Goal: Transaction & Acquisition: Purchase product/service

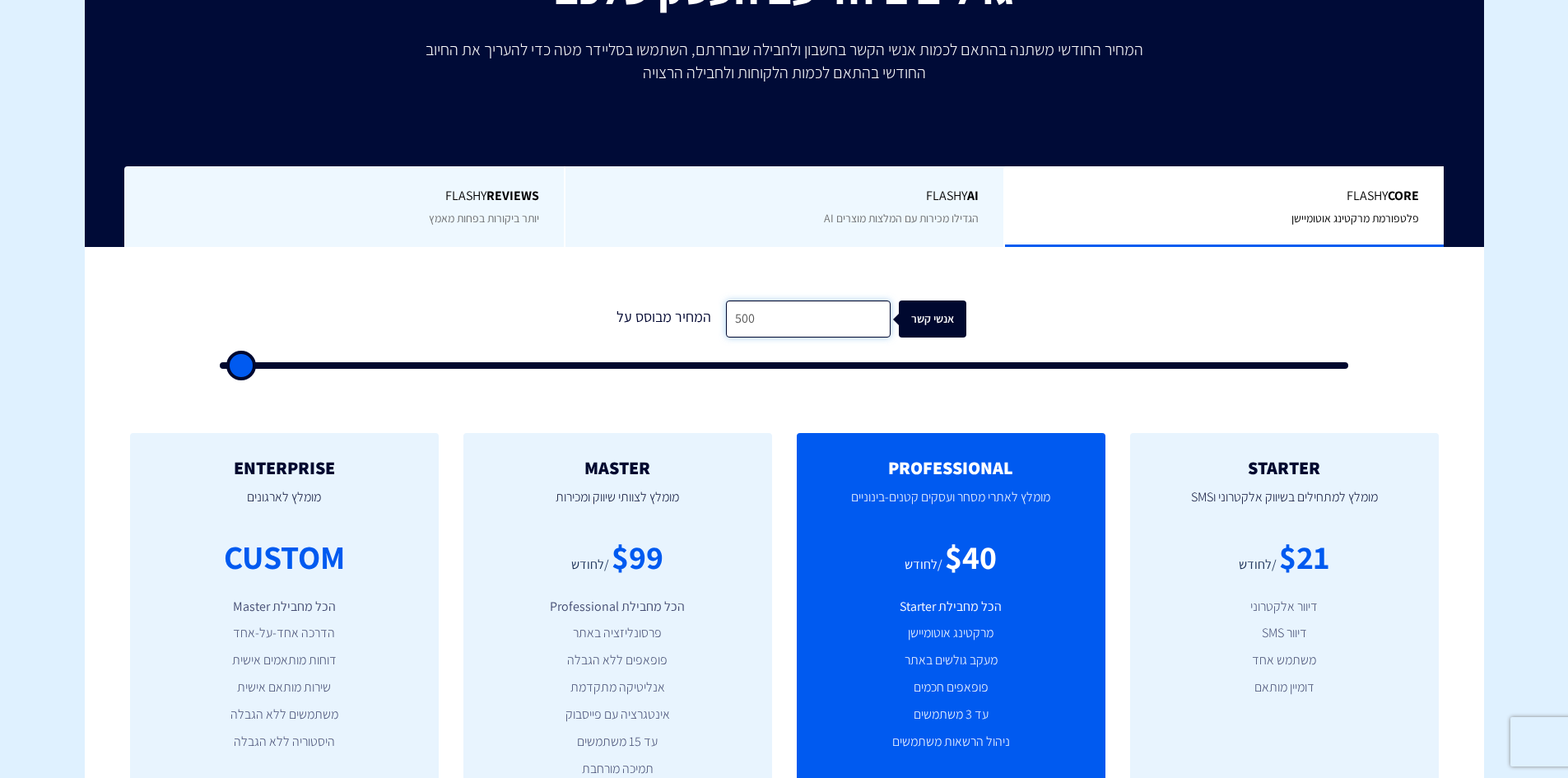
click at [750, 311] on input "500" at bounding box center [808, 319] width 165 height 37
type input "2"
type input "500"
type input "23"
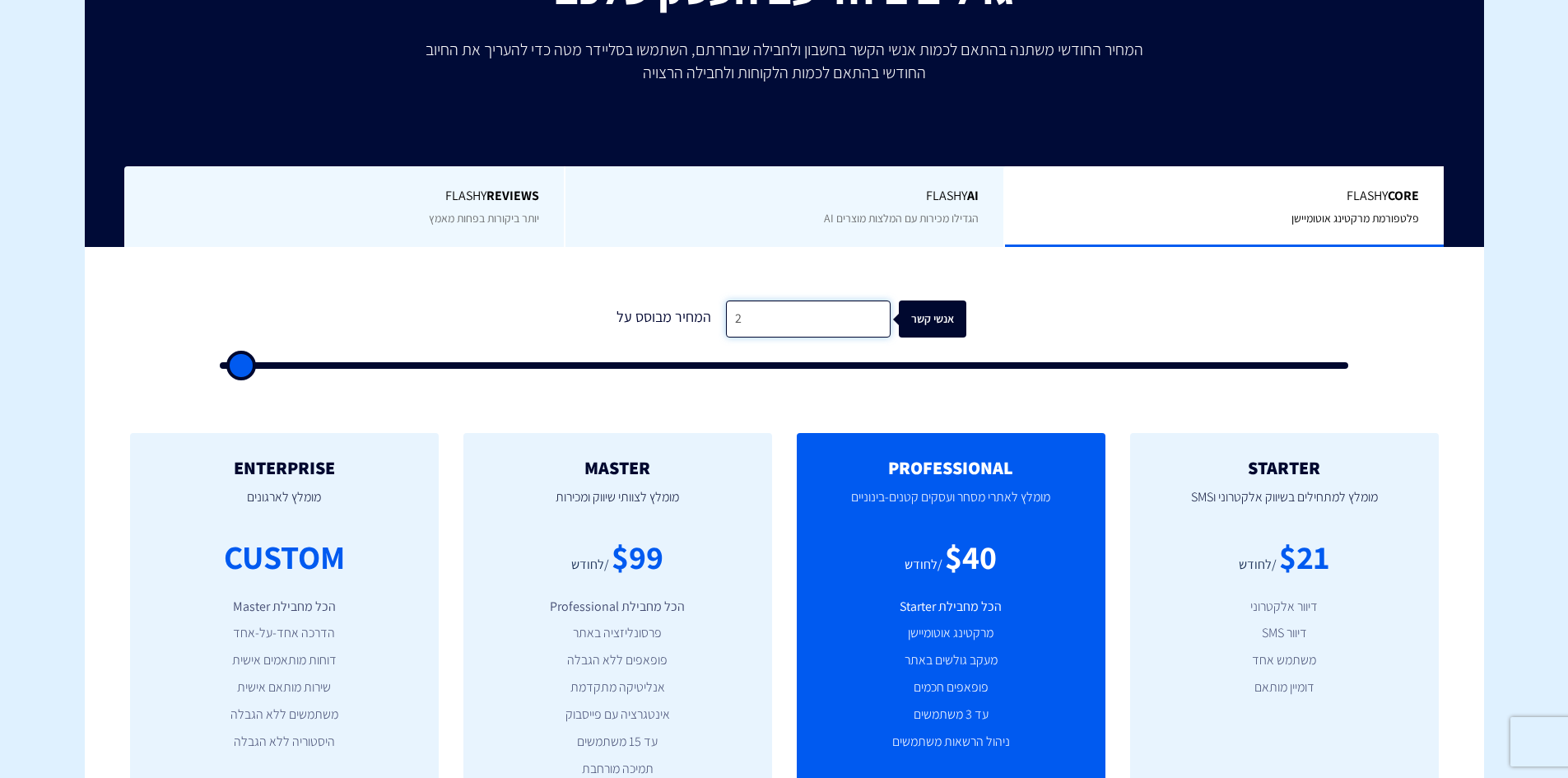
type input "500"
type input "230"
type input "500"
type input "2,300"
type input "2500"
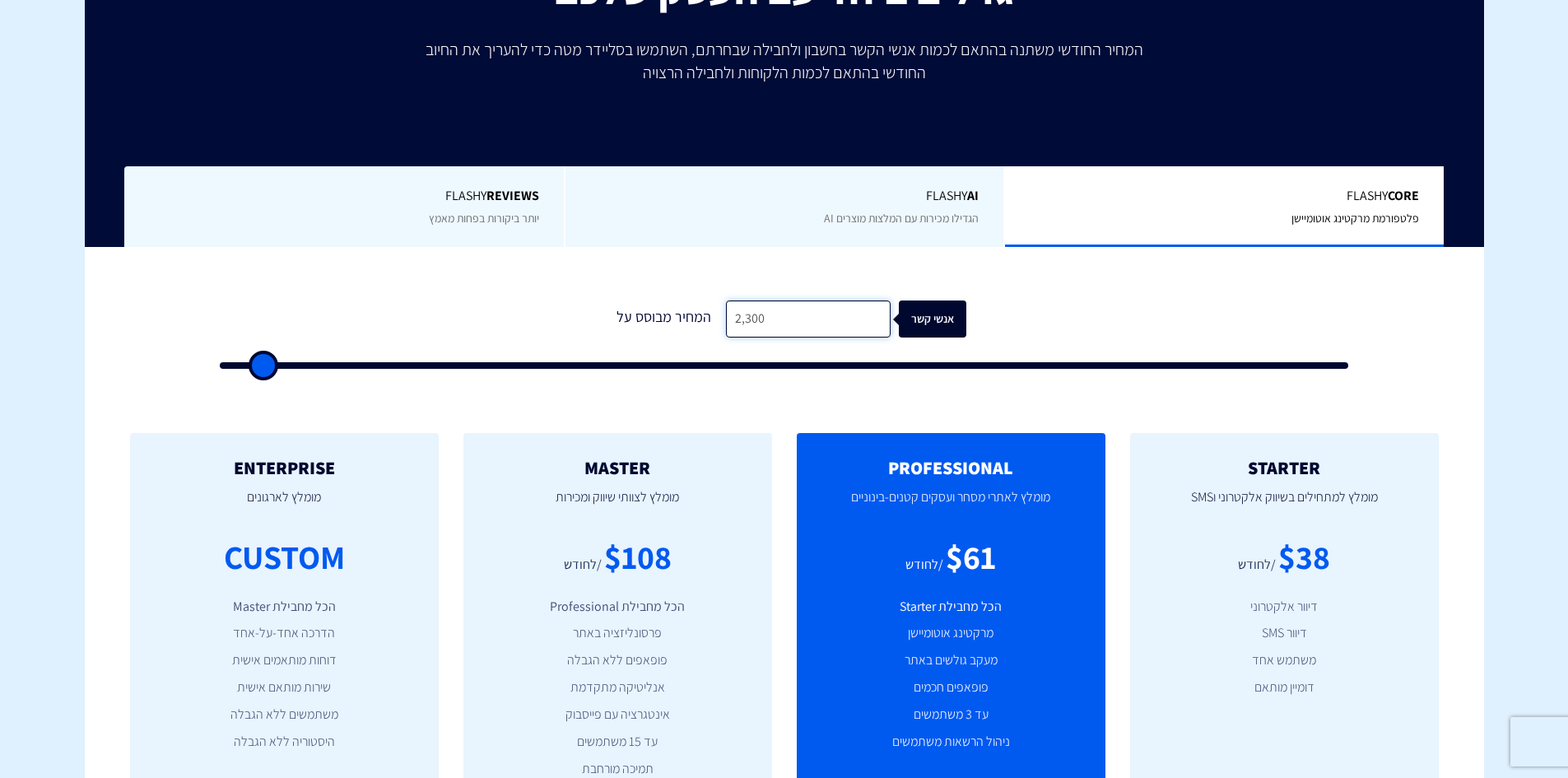
type input "23,000"
type input "23000"
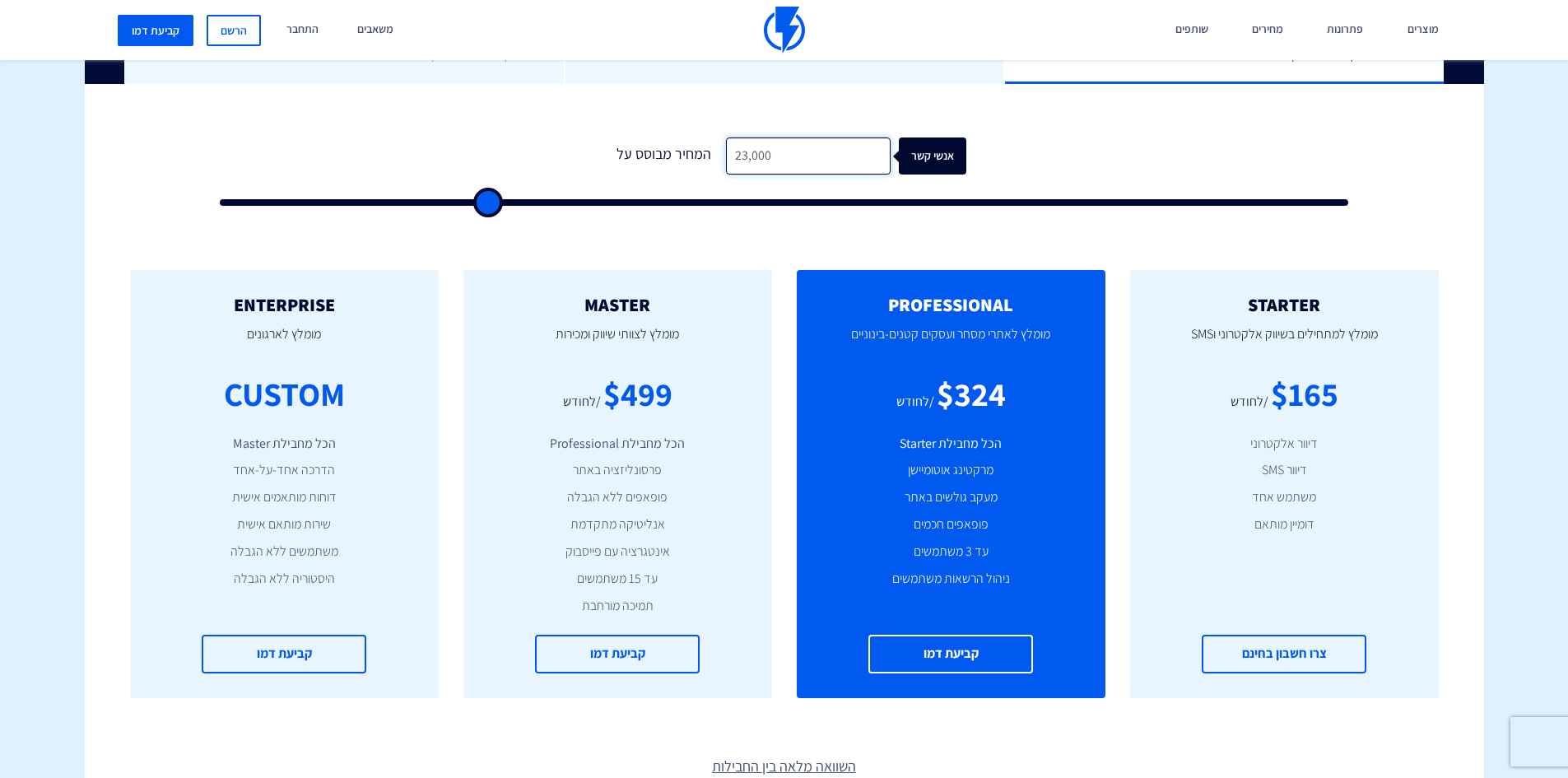
scroll to position [494, 0]
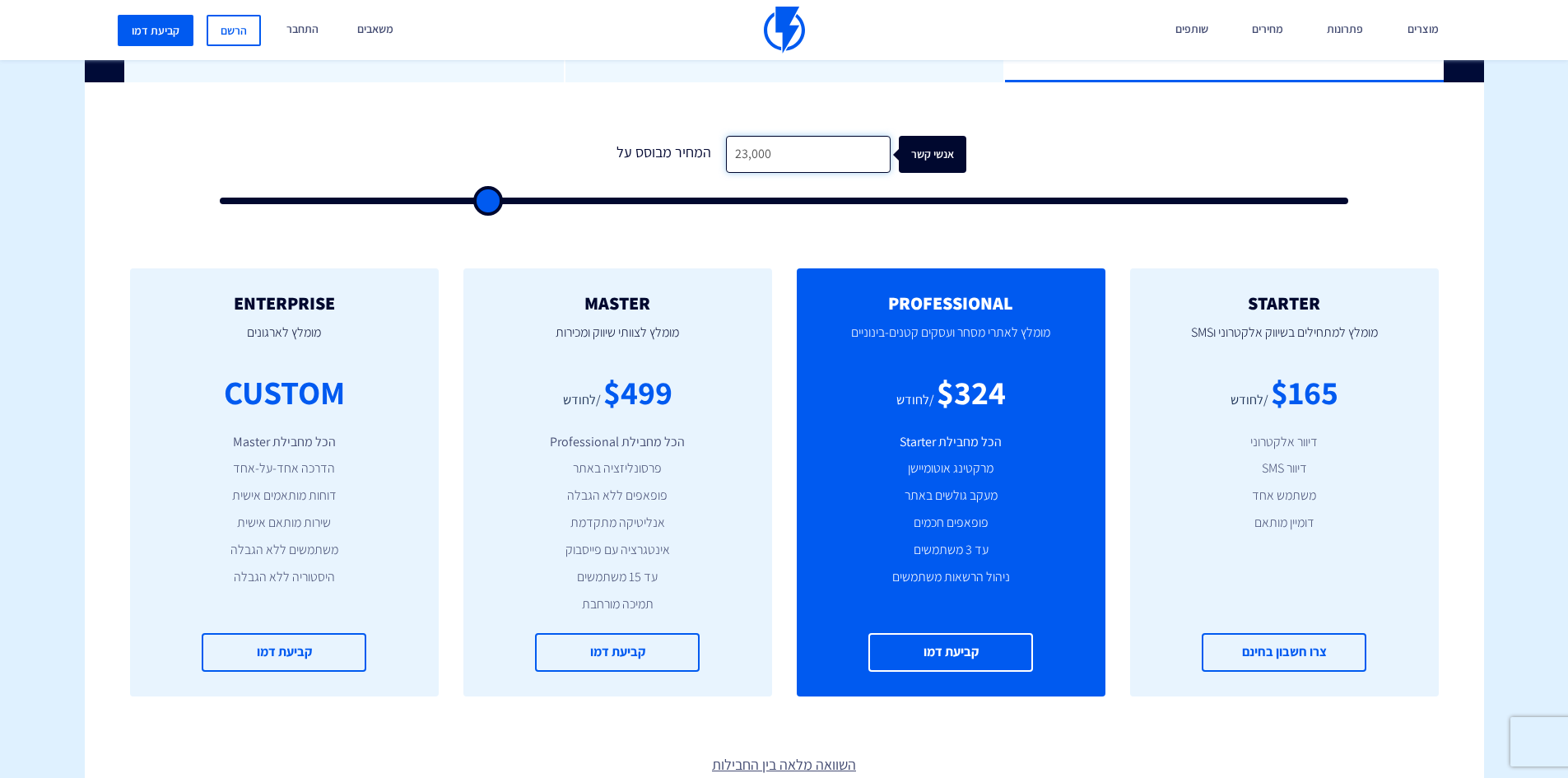
type input "23,000"
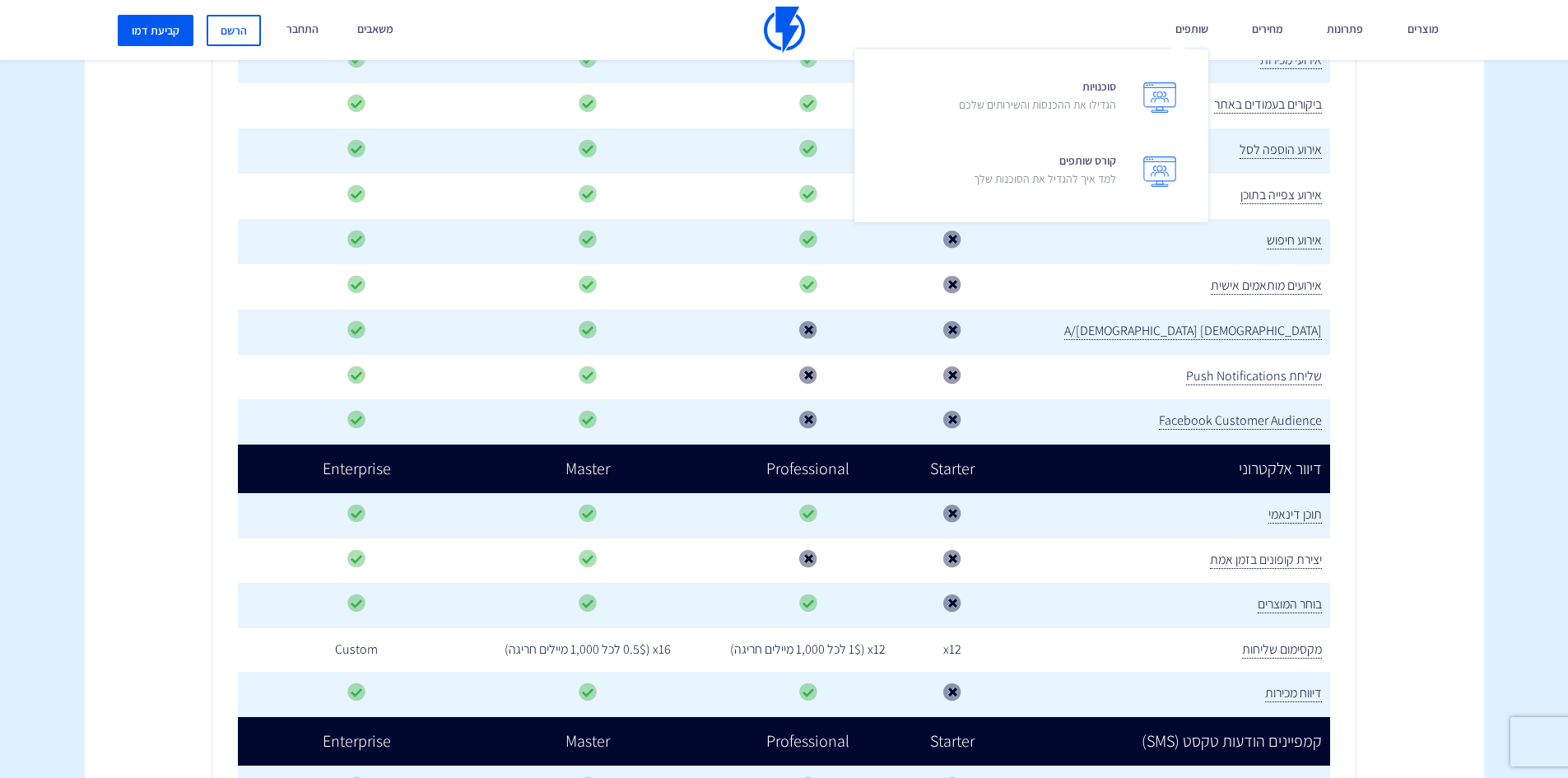
scroll to position [665, 0]
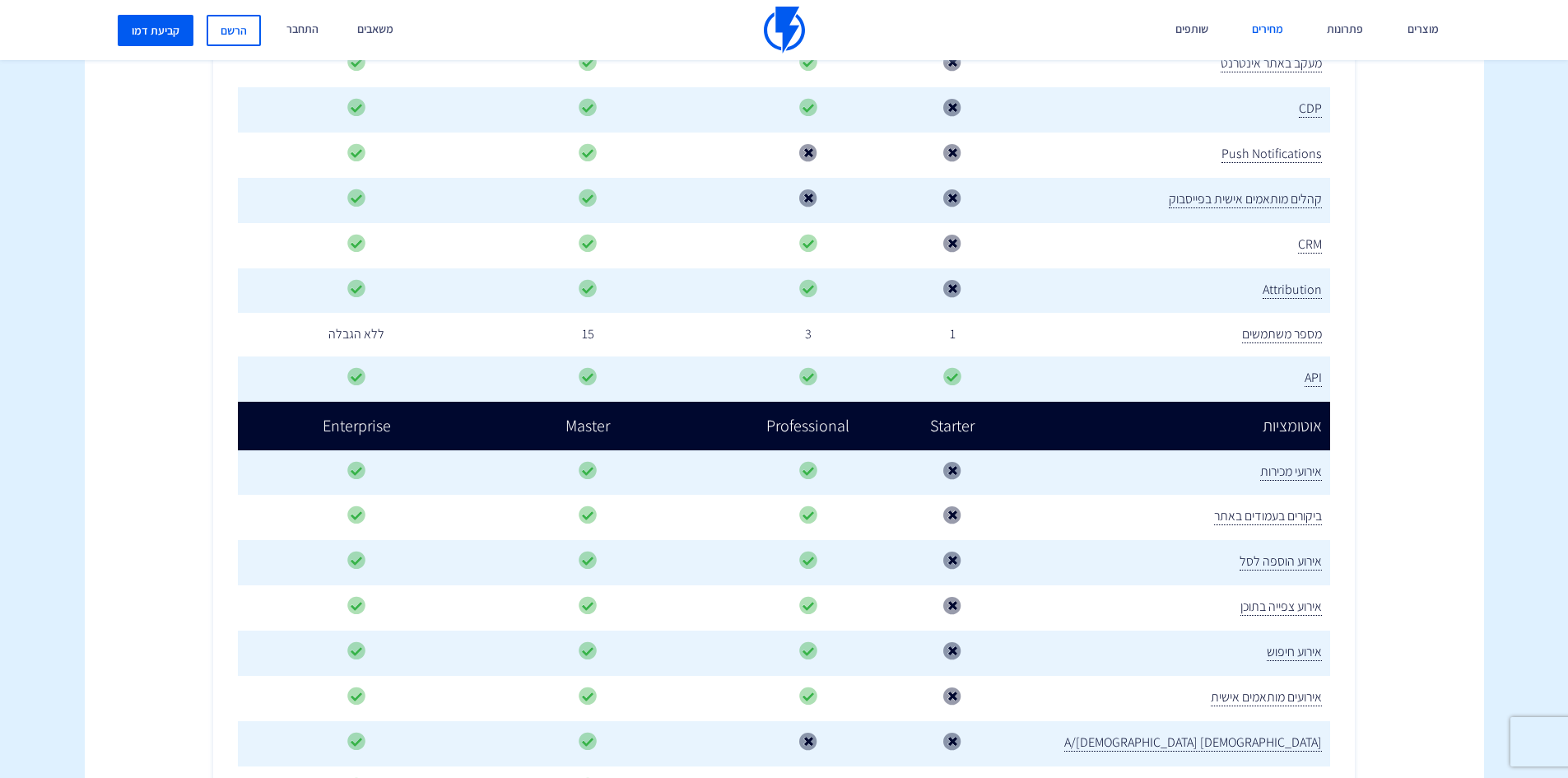
click at [1279, 29] on link "מחירים" at bounding box center [1267, 30] width 56 height 60
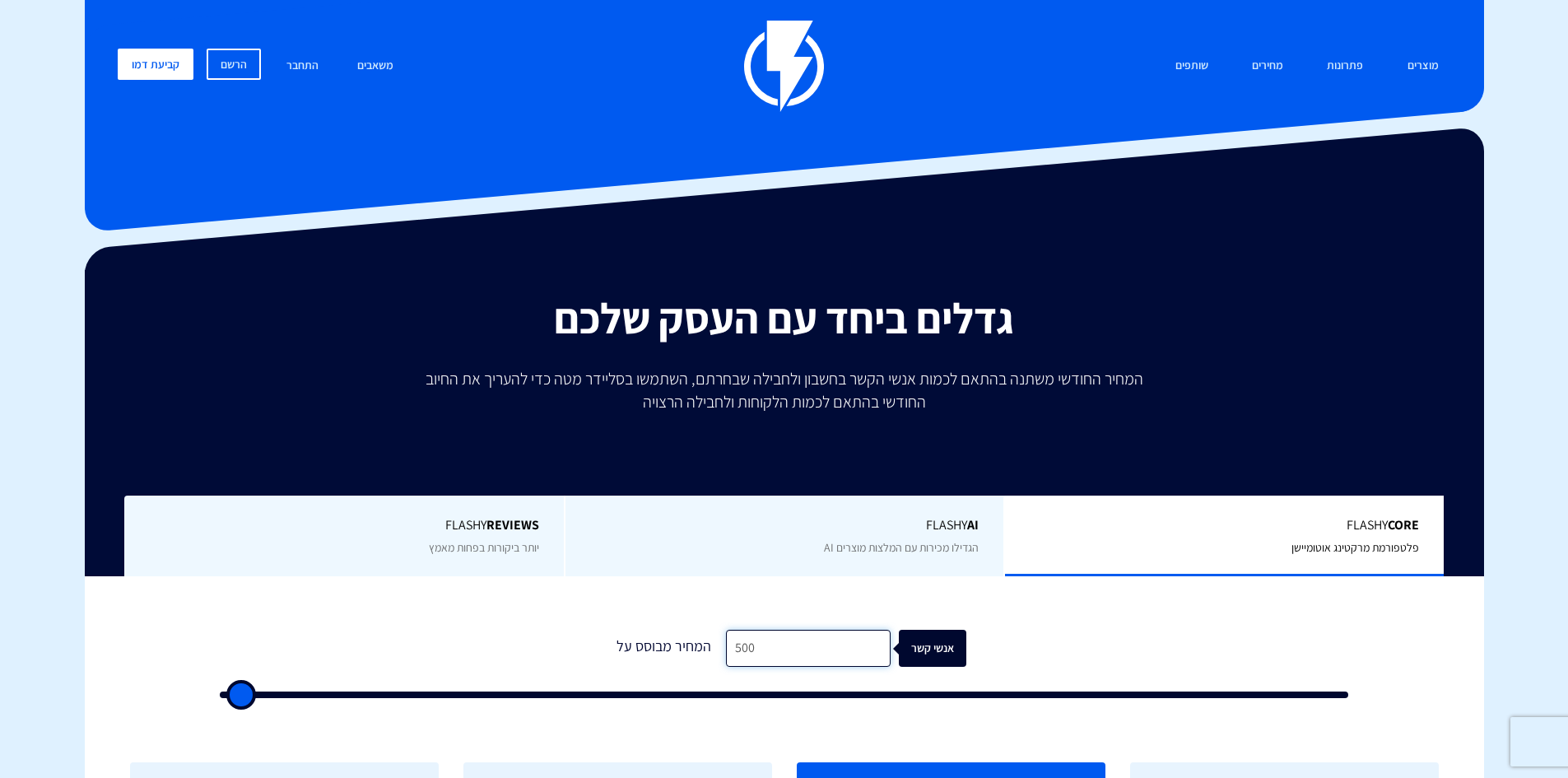
click at [812, 651] on input "500" at bounding box center [808, 649] width 165 height 37
type input "2"
type input "500"
type input "23"
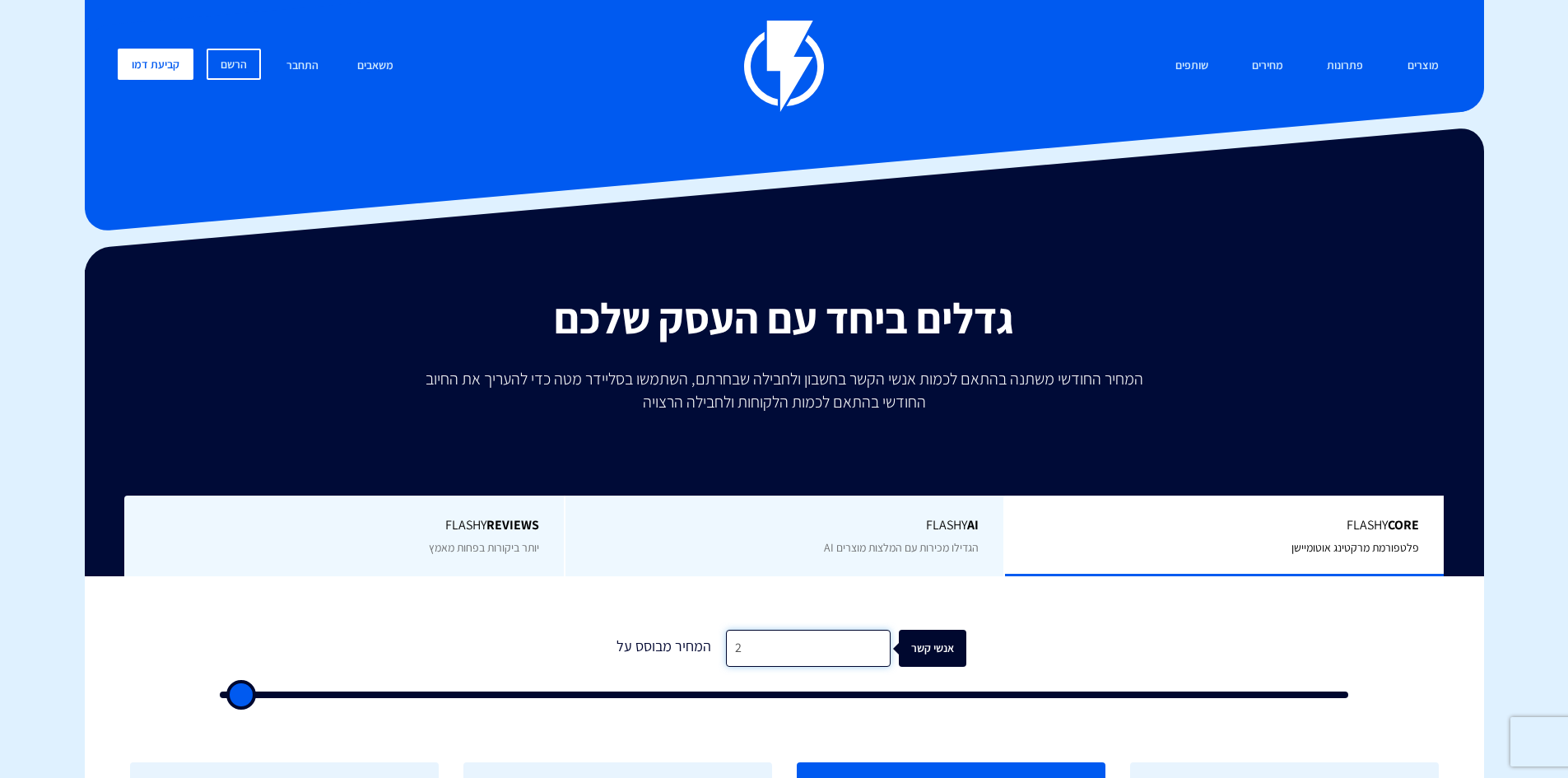
type input "500"
type input "230"
type input "500"
type input "2,300"
type input "2500"
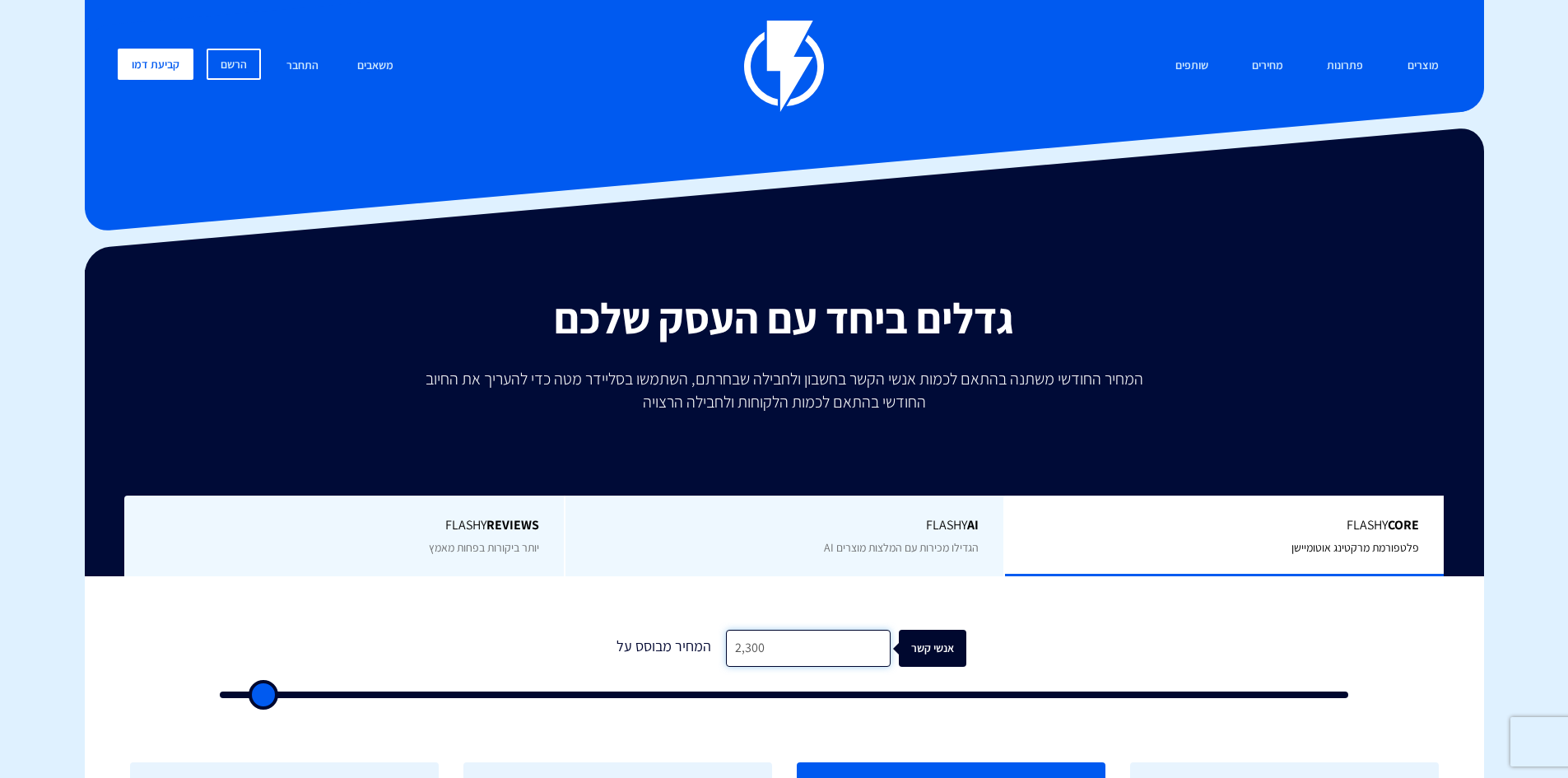
type input "23,000"
type input "23000"
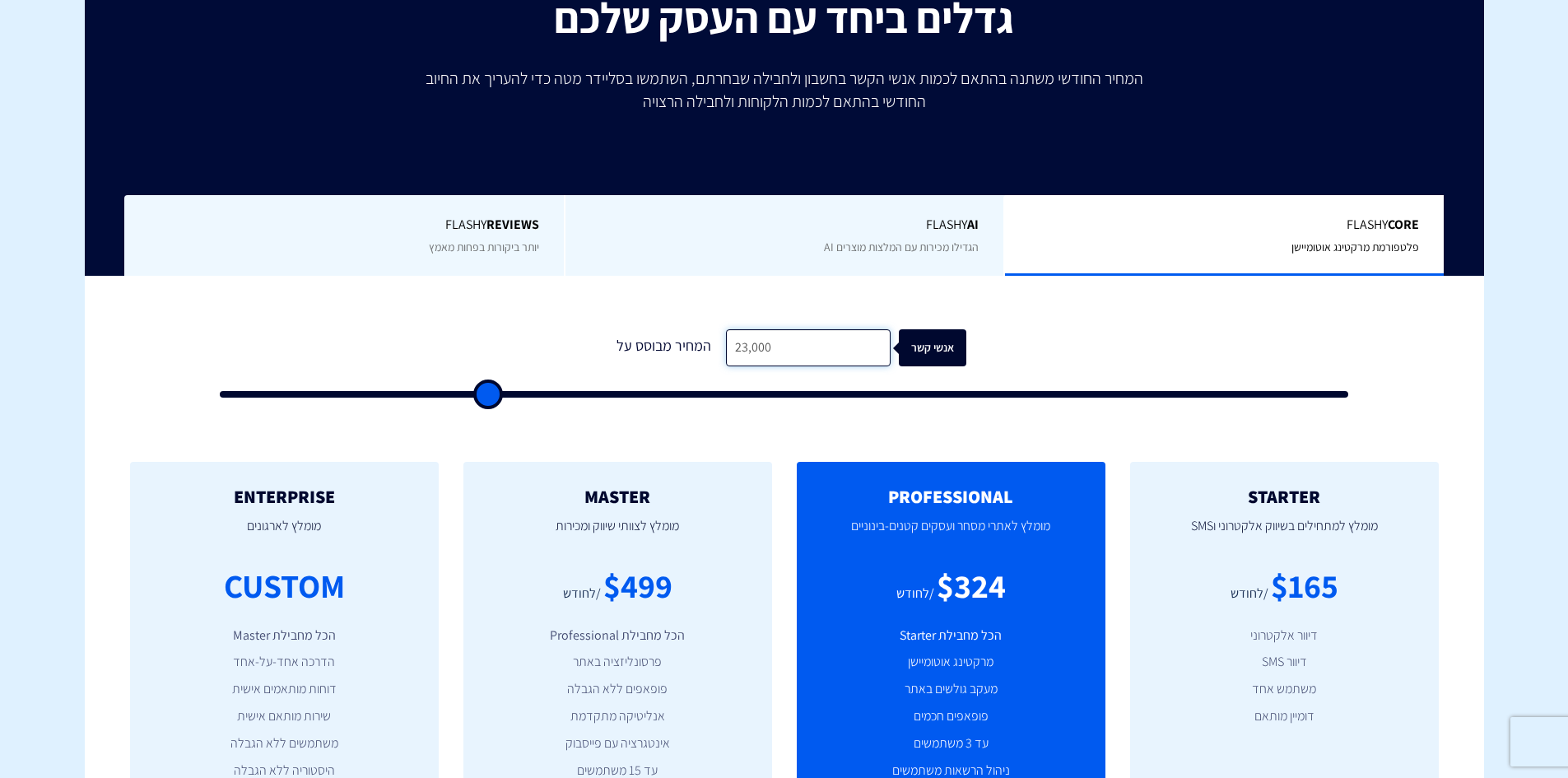
scroll to position [329, 0]
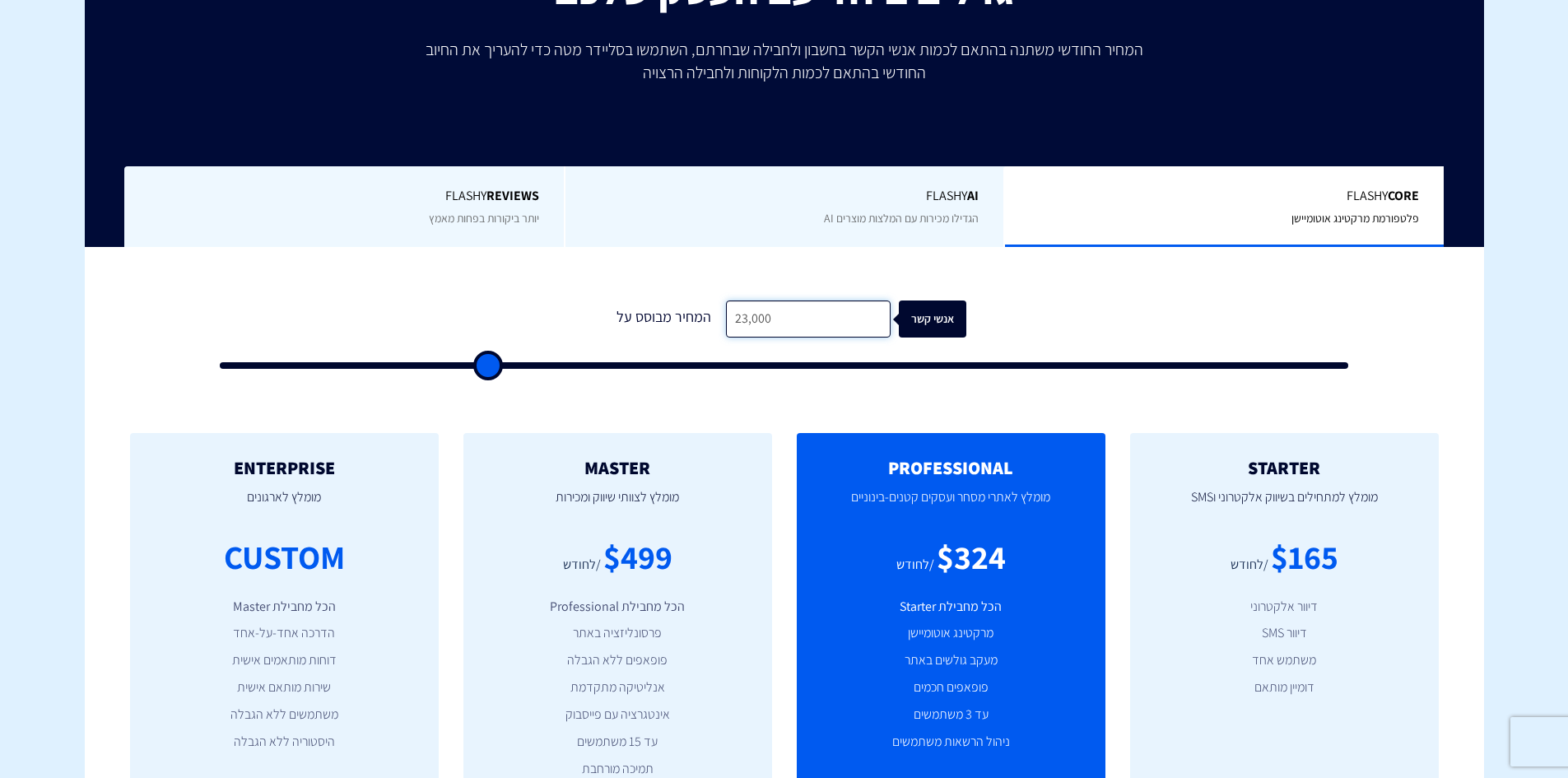
type input "23,000"
